Goal: Information Seeking & Learning: Stay updated

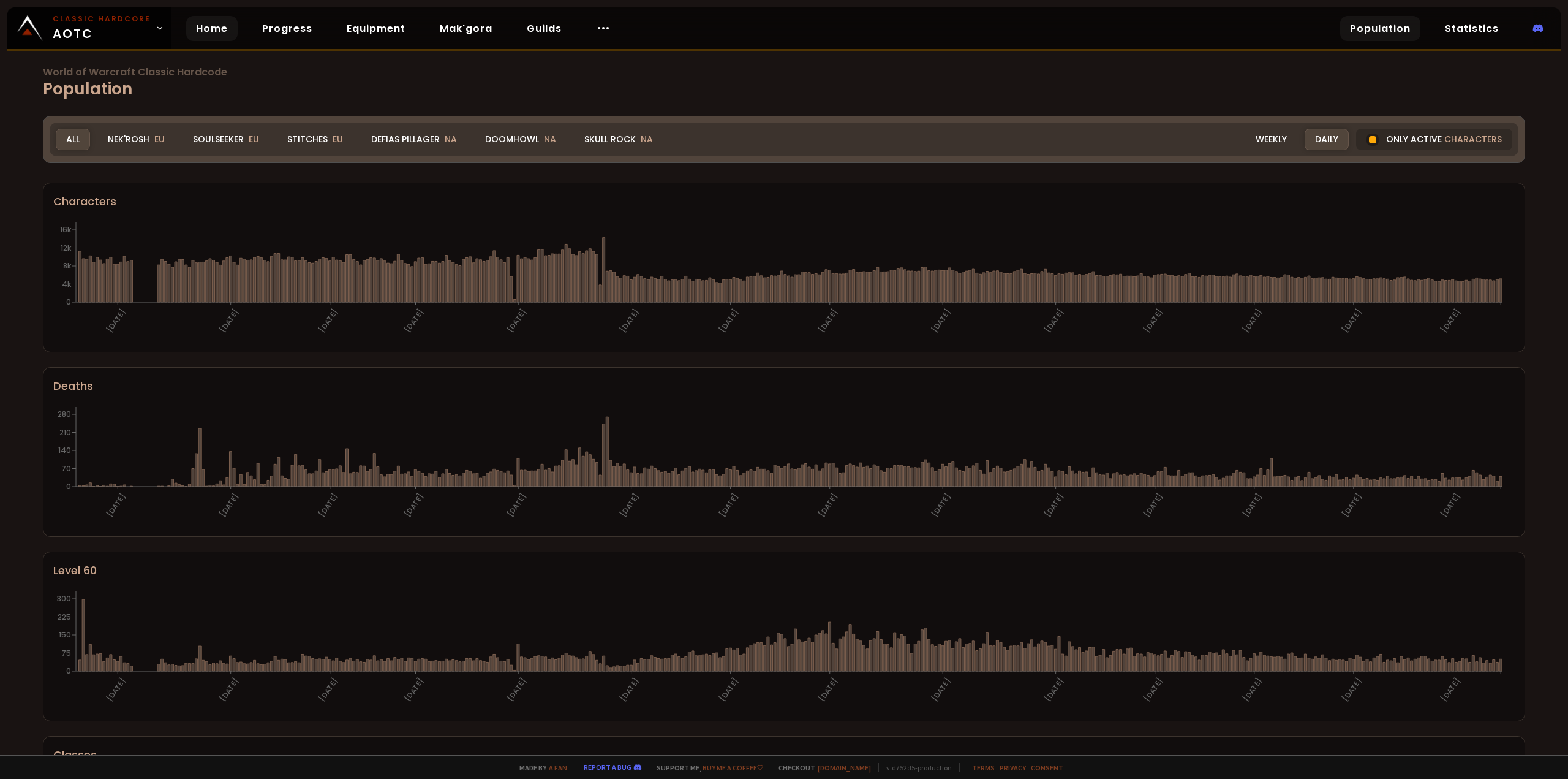
click at [215, 32] on link "Home" at bounding box center [213, 29] width 52 height 25
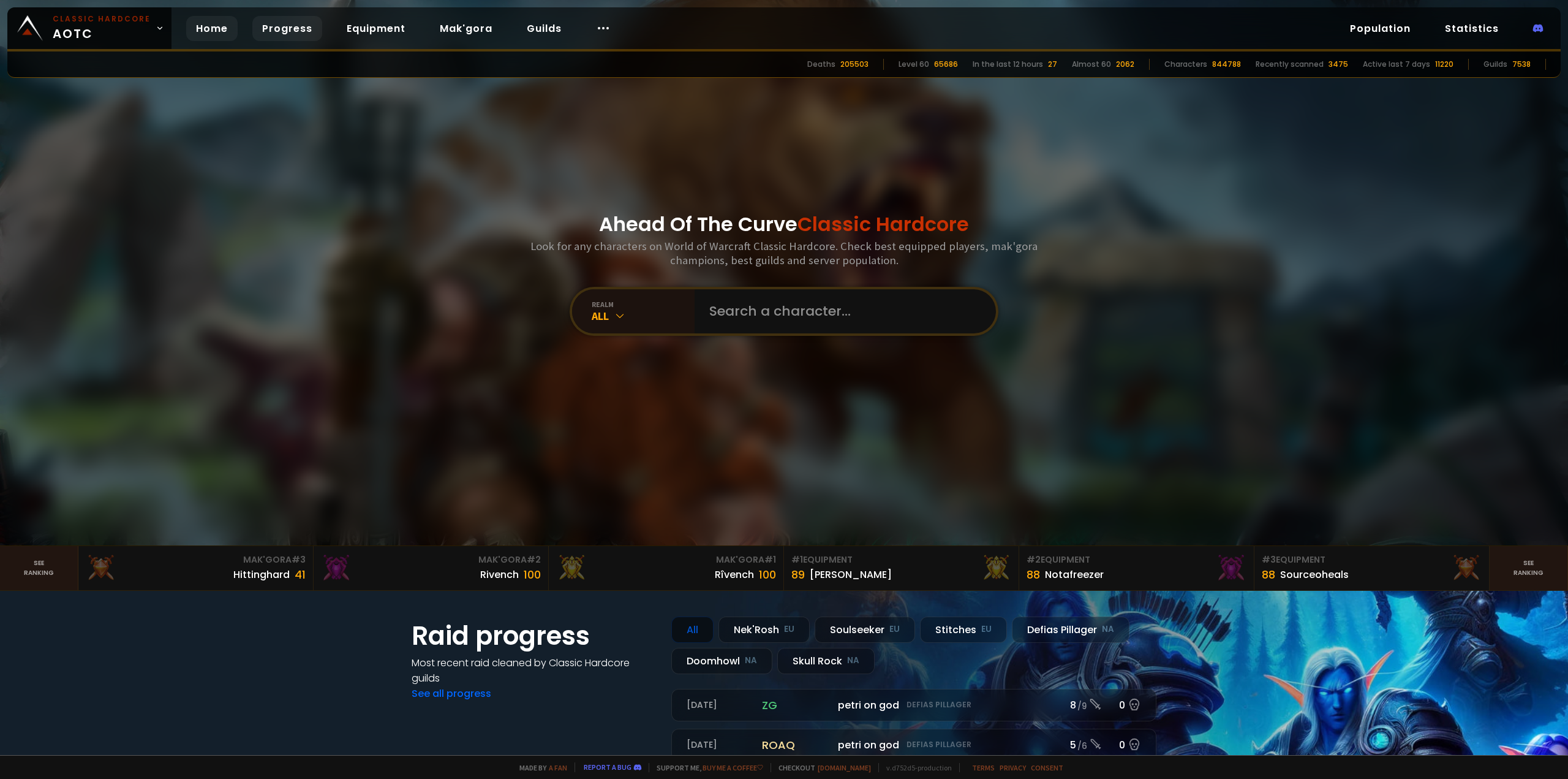
click at [294, 34] on link "Progress" at bounding box center [288, 29] width 70 height 25
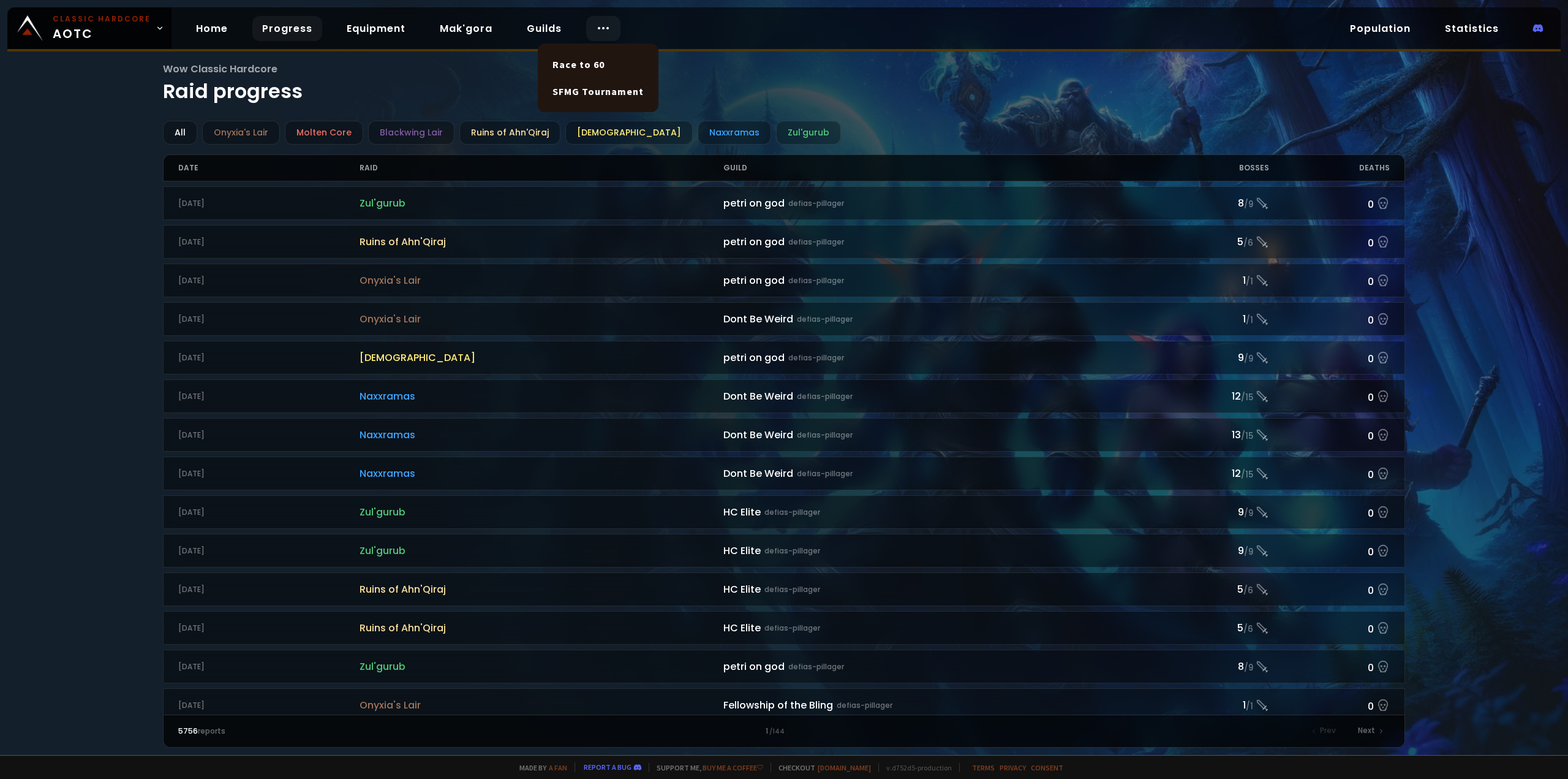
click at [596, 24] on icon at bounding box center [603, 28] width 14 height 14
click at [820, 81] on h1 "Wow Classic Hardcore Raid progress" at bounding box center [784, 84] width 1243 height 45
click at [1403, 24] on link "Population" at bounding box center [1380, 29] width 80 height 25
